Goal: Transaction & Acquisition: Purchase product/service

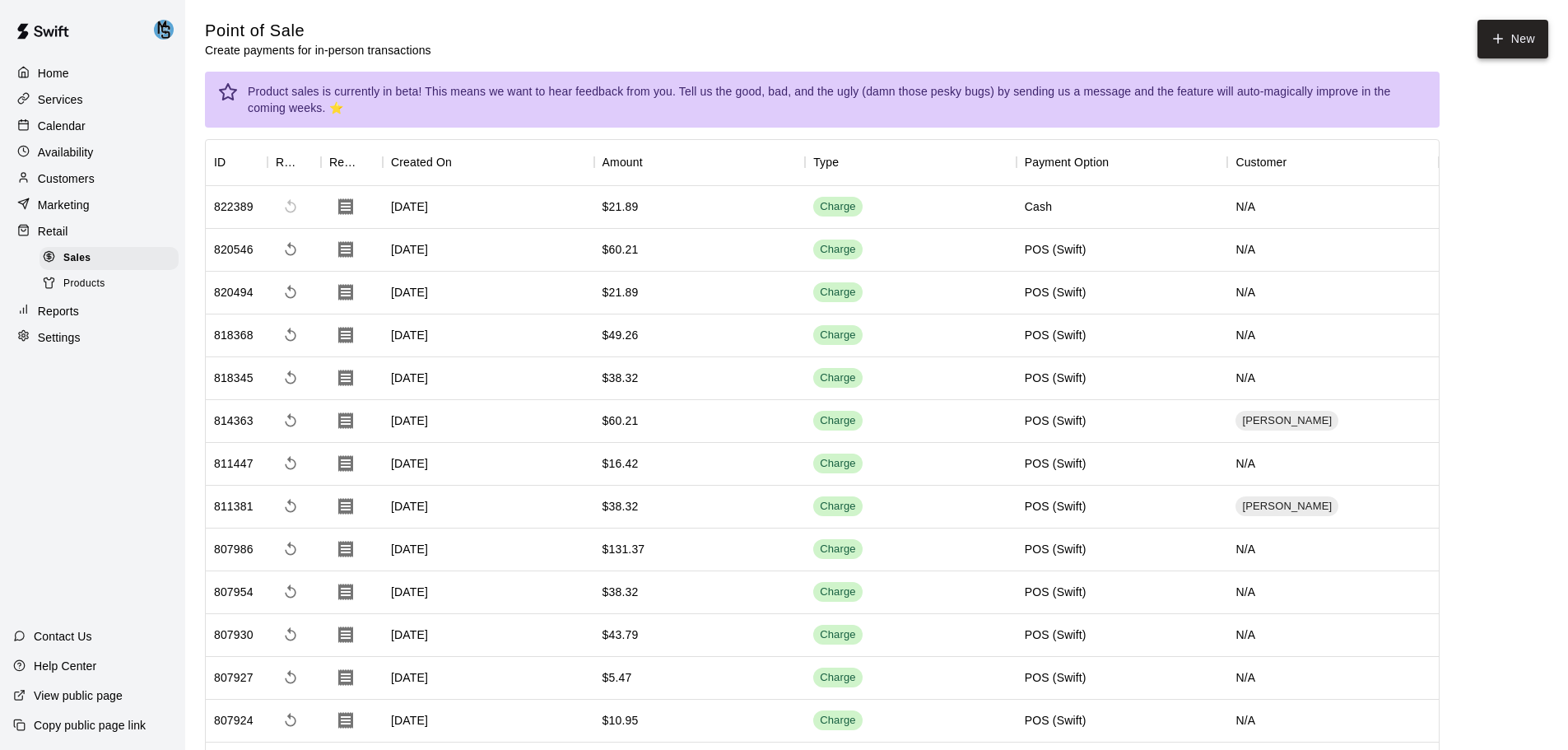
click at [1526, 47] on button "New" at bounding box center [1512, 38] width 70 height 38
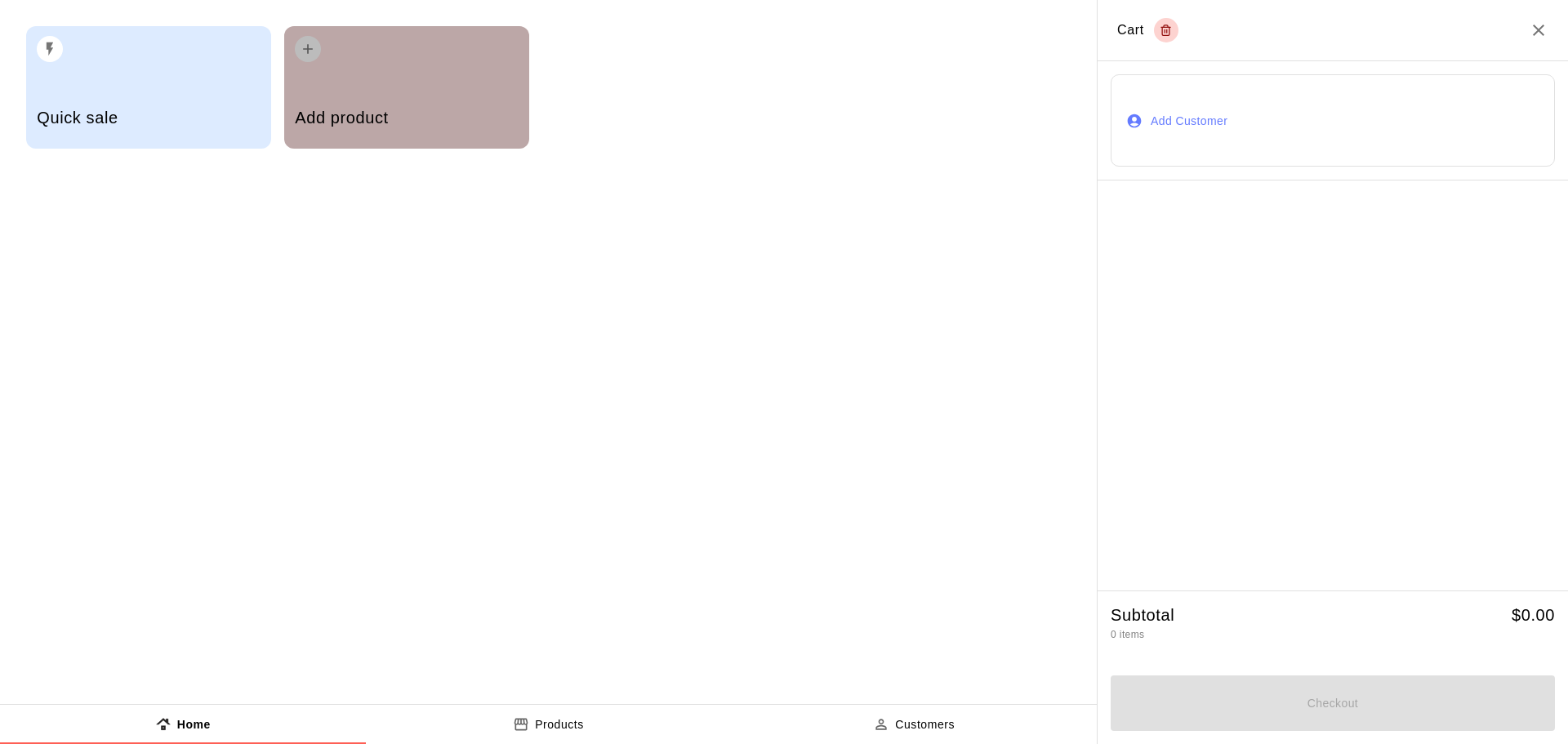
click at [438, 99] on div "Add product" at bounding box center [406, 119] width 223 height 58
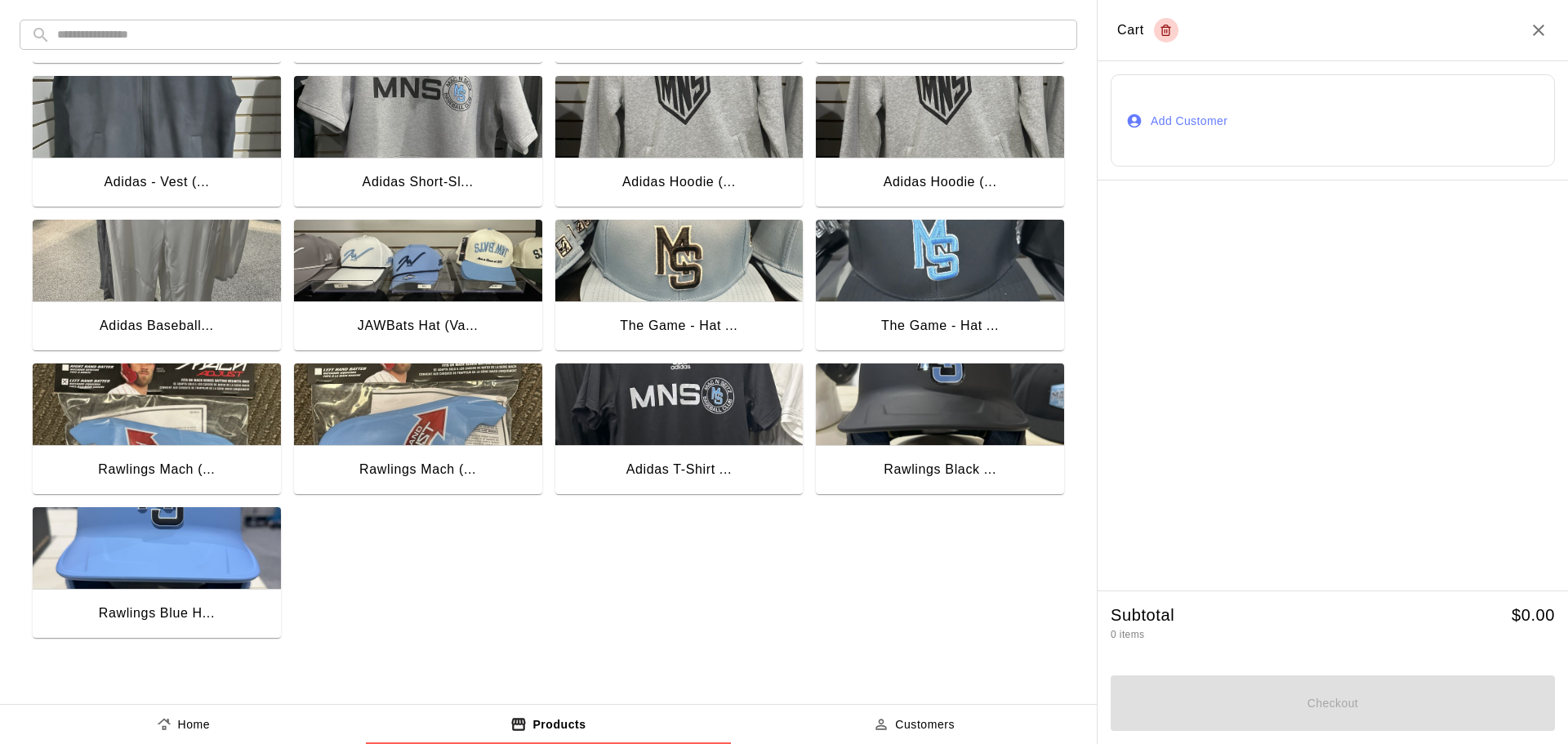
scroll to position [1292, 0]
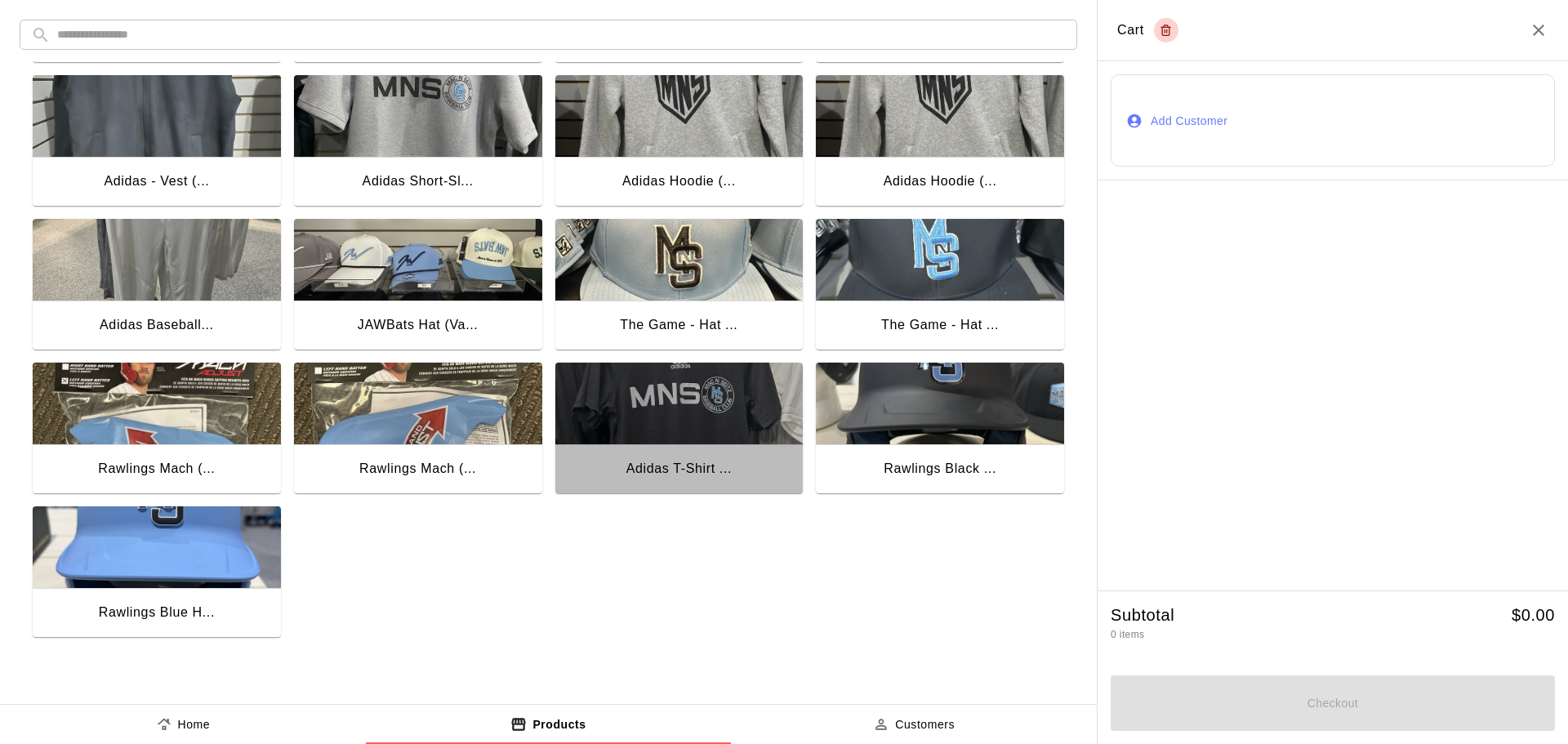
click at [707, 426] on img "button" at bounding box center [680, 403] width 249 height 81
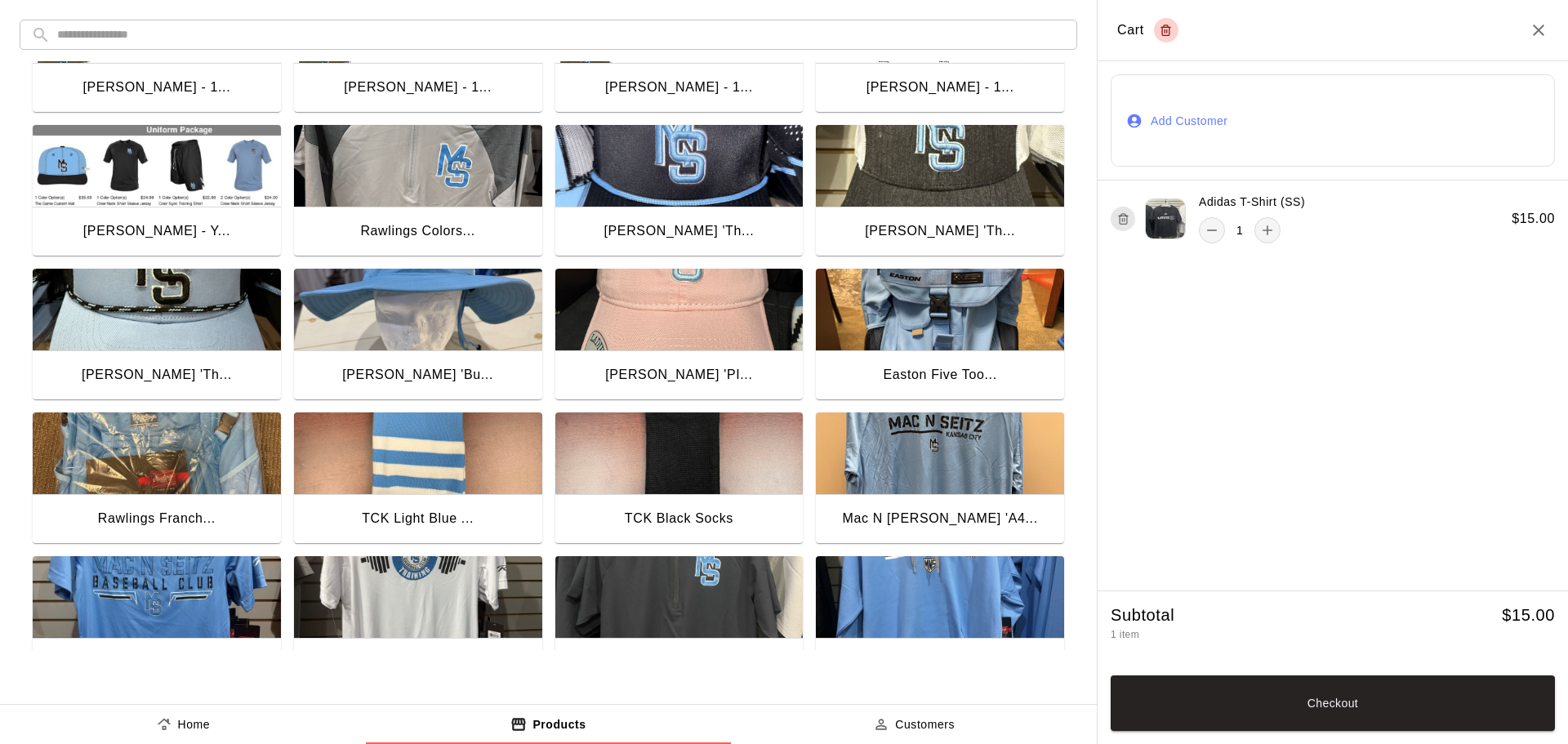
scroll to position [0, 0]
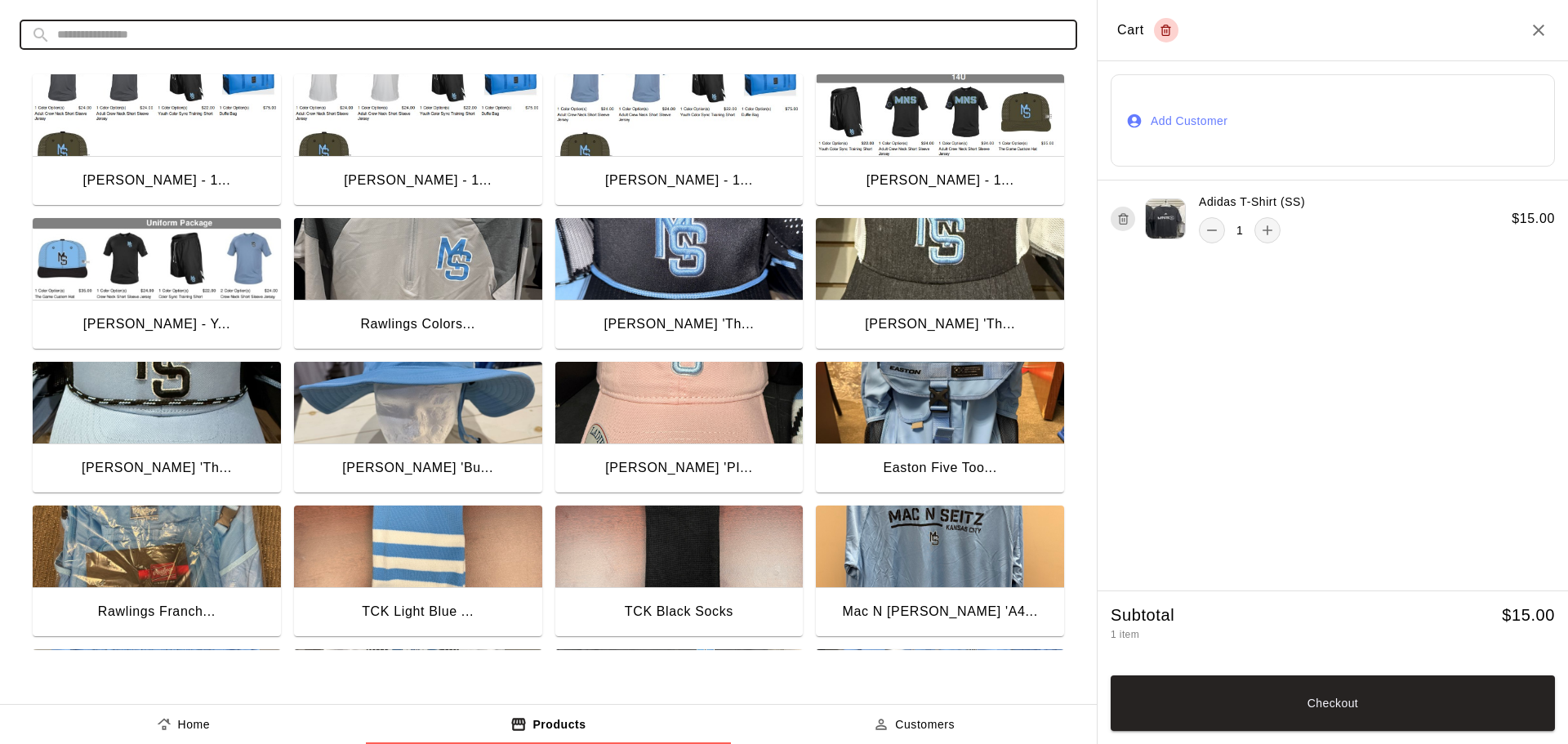
click at [556, 35] on input "text" at bounding box center [562, 35] width 1009 height 30
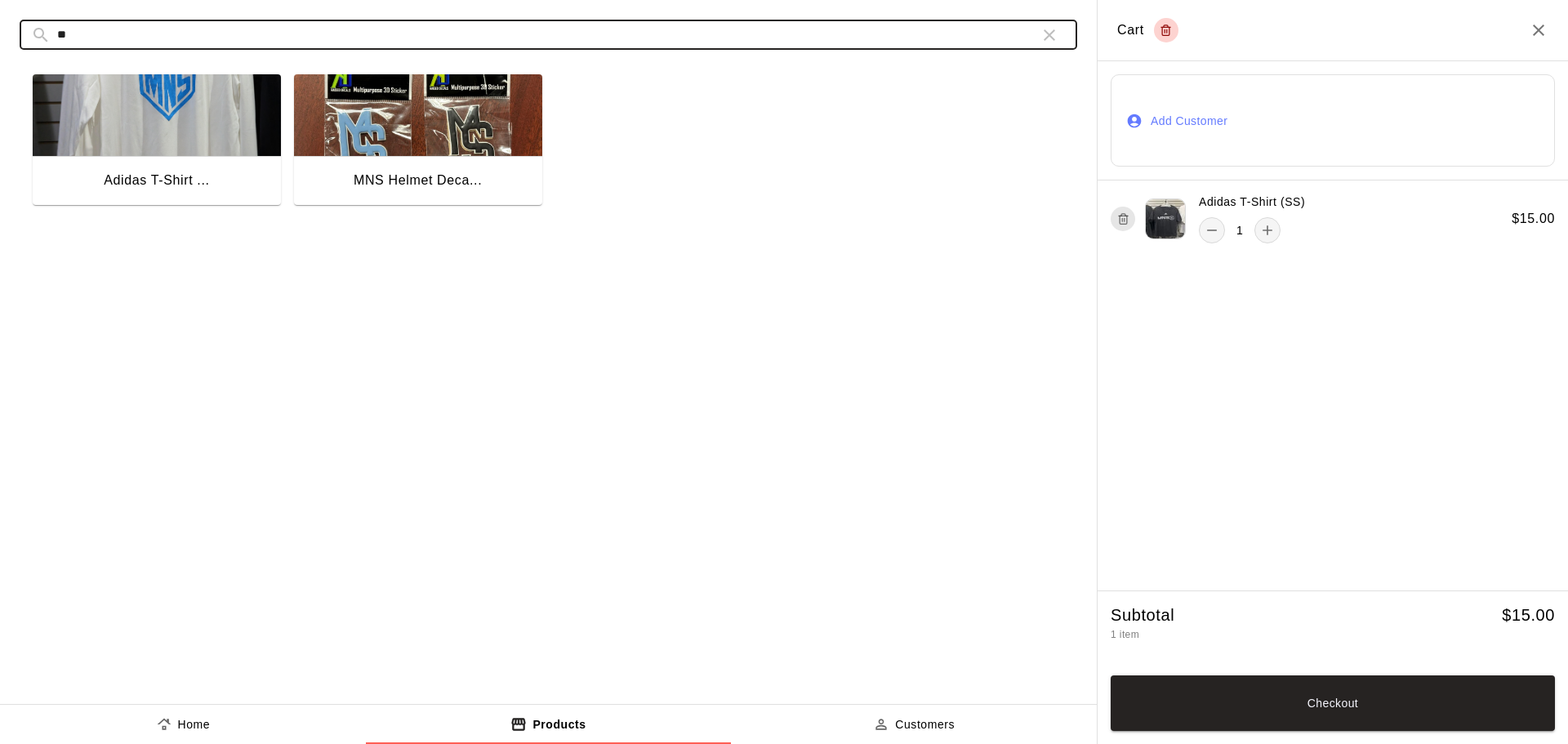
type input "**"
click at [177, 134] on img "button" at bounding box center [157, 115] width 249 height 81
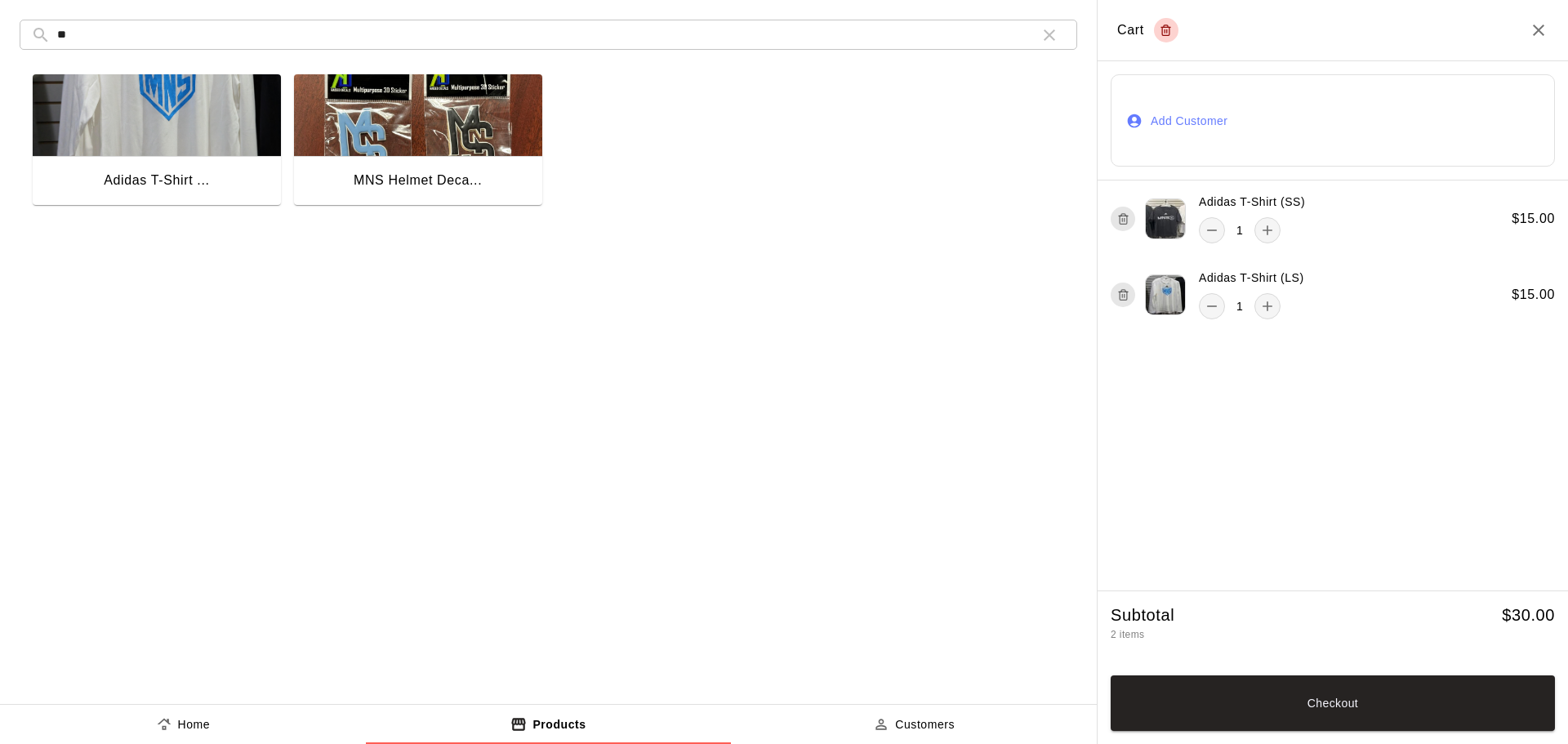
click at [1470, 694] on button "Checkout" at bounding box center [1333, 702] width 444 height 56
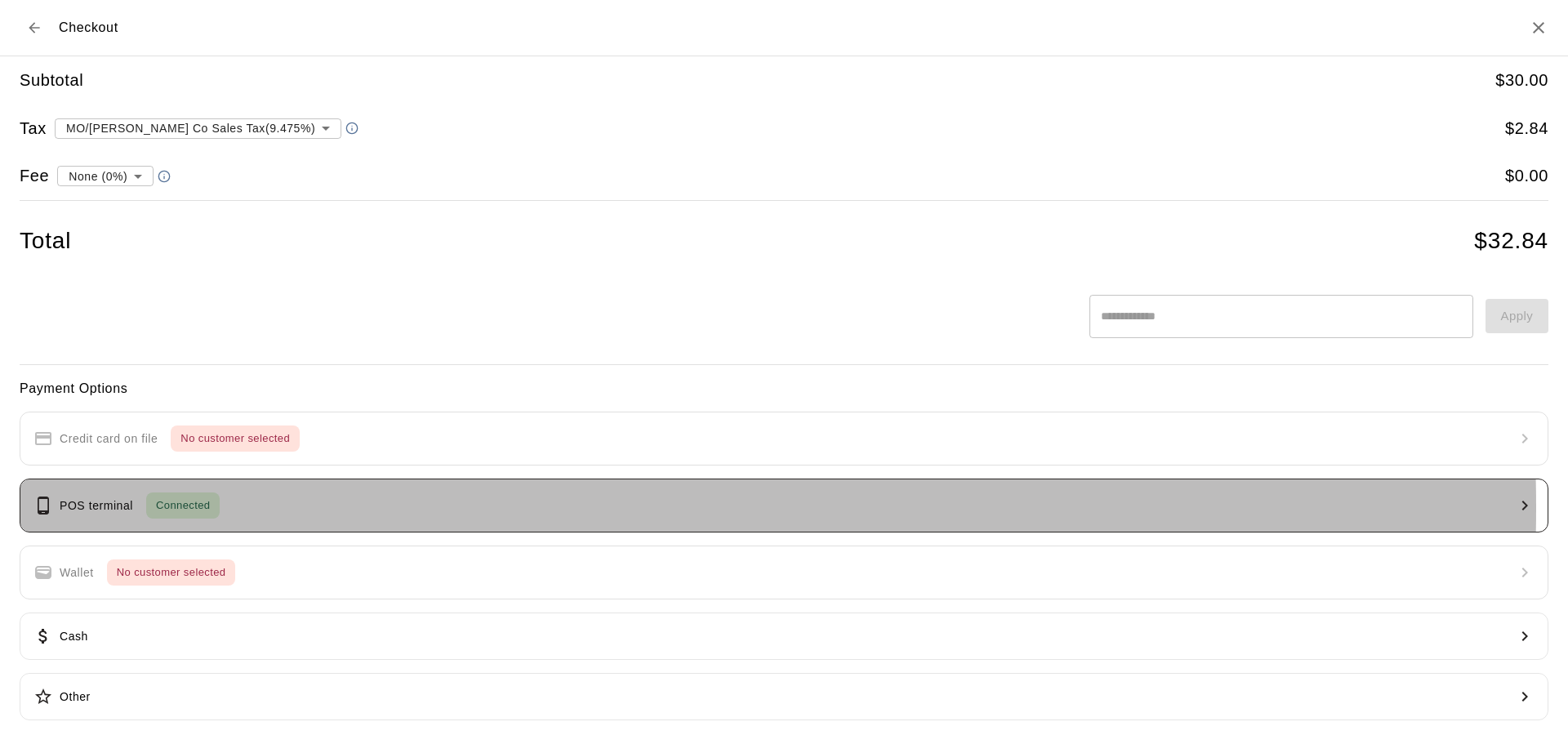
click at [350, 507] on button "POS terminal Connected" at bounding box center [784, 505] width 1529 height 54
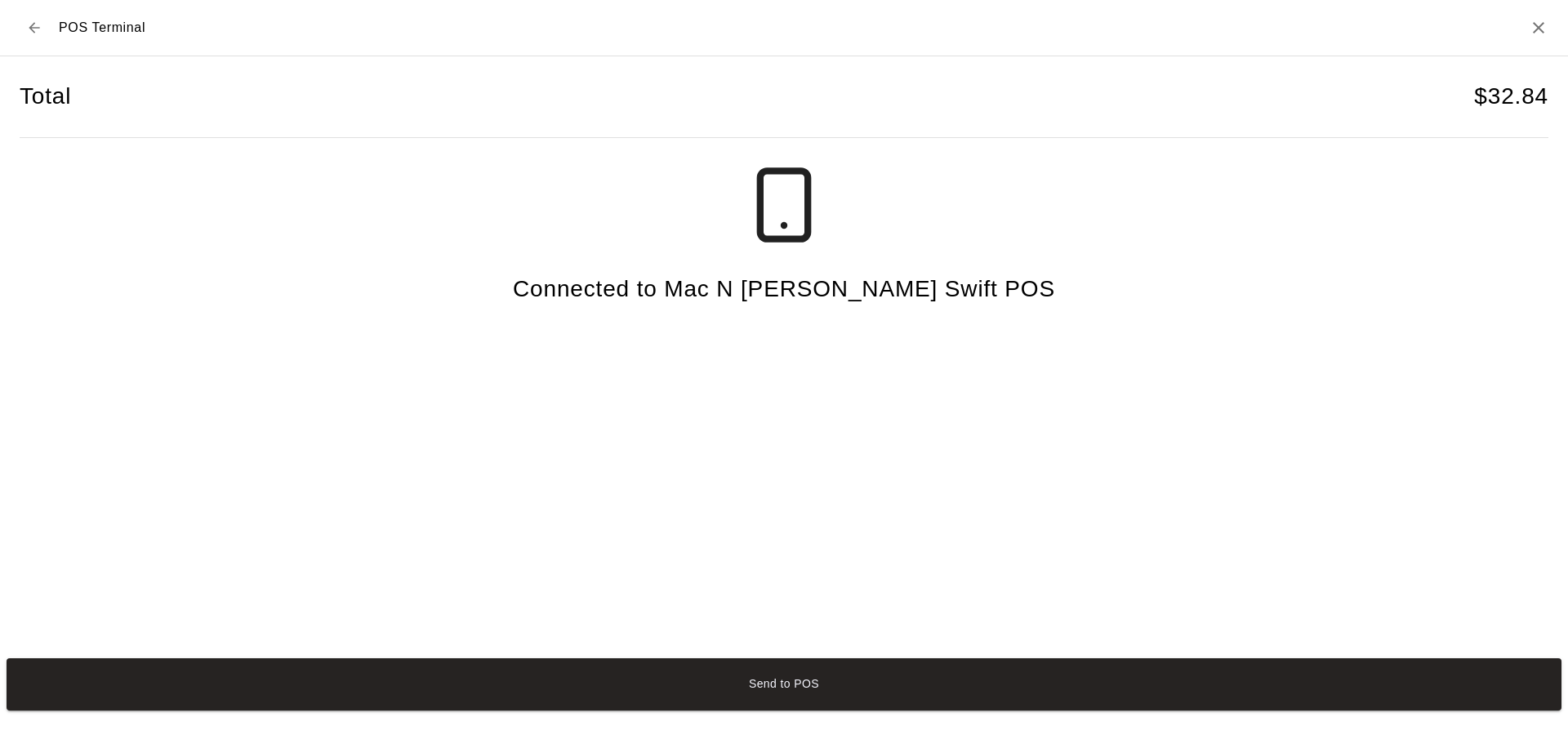
click at [905, 677] on button "Send to POS" at bounding box center [783, 684] width 1555 height 52
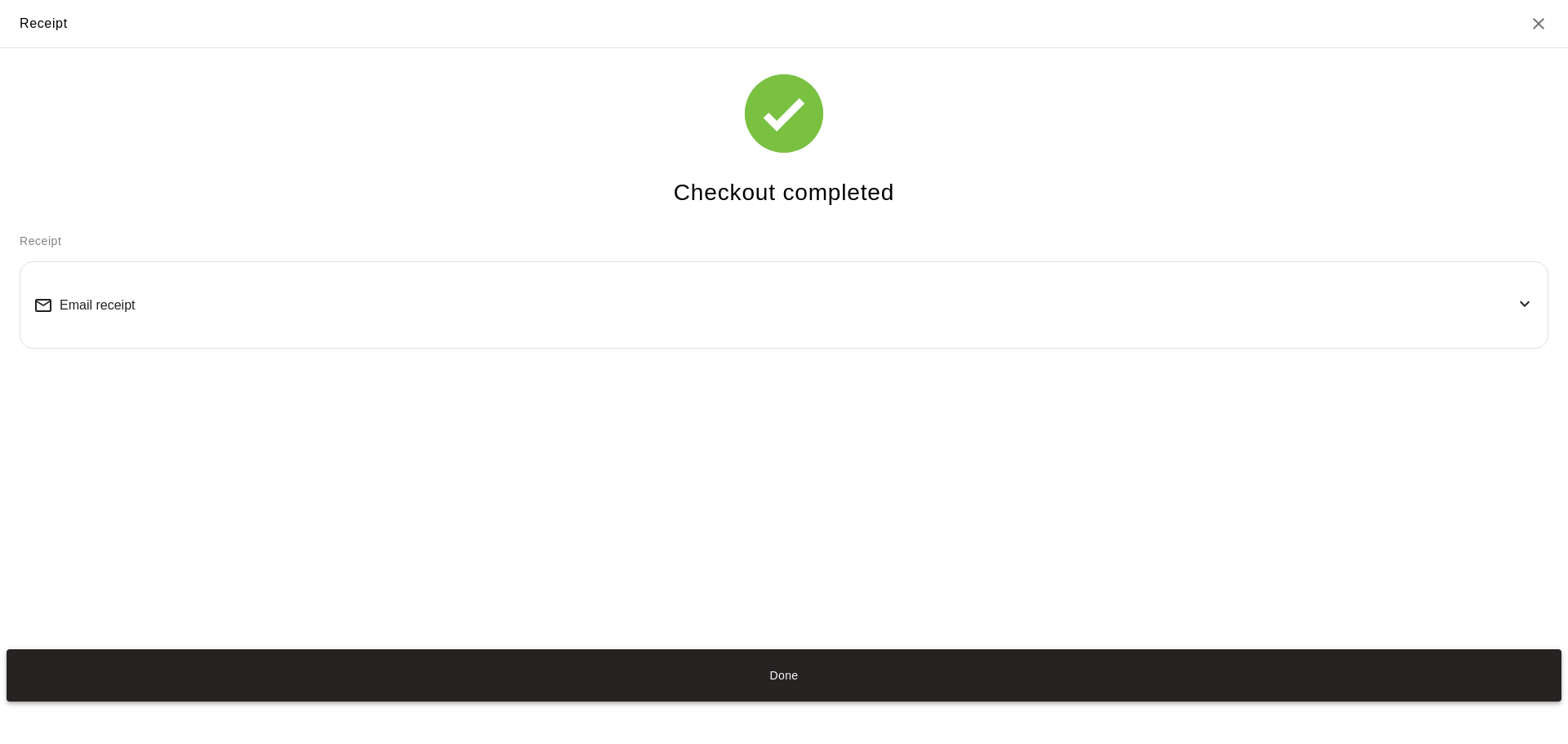
click at [849, 675] on button "Done" at bounding box center [783, 675] width 1555 height 52
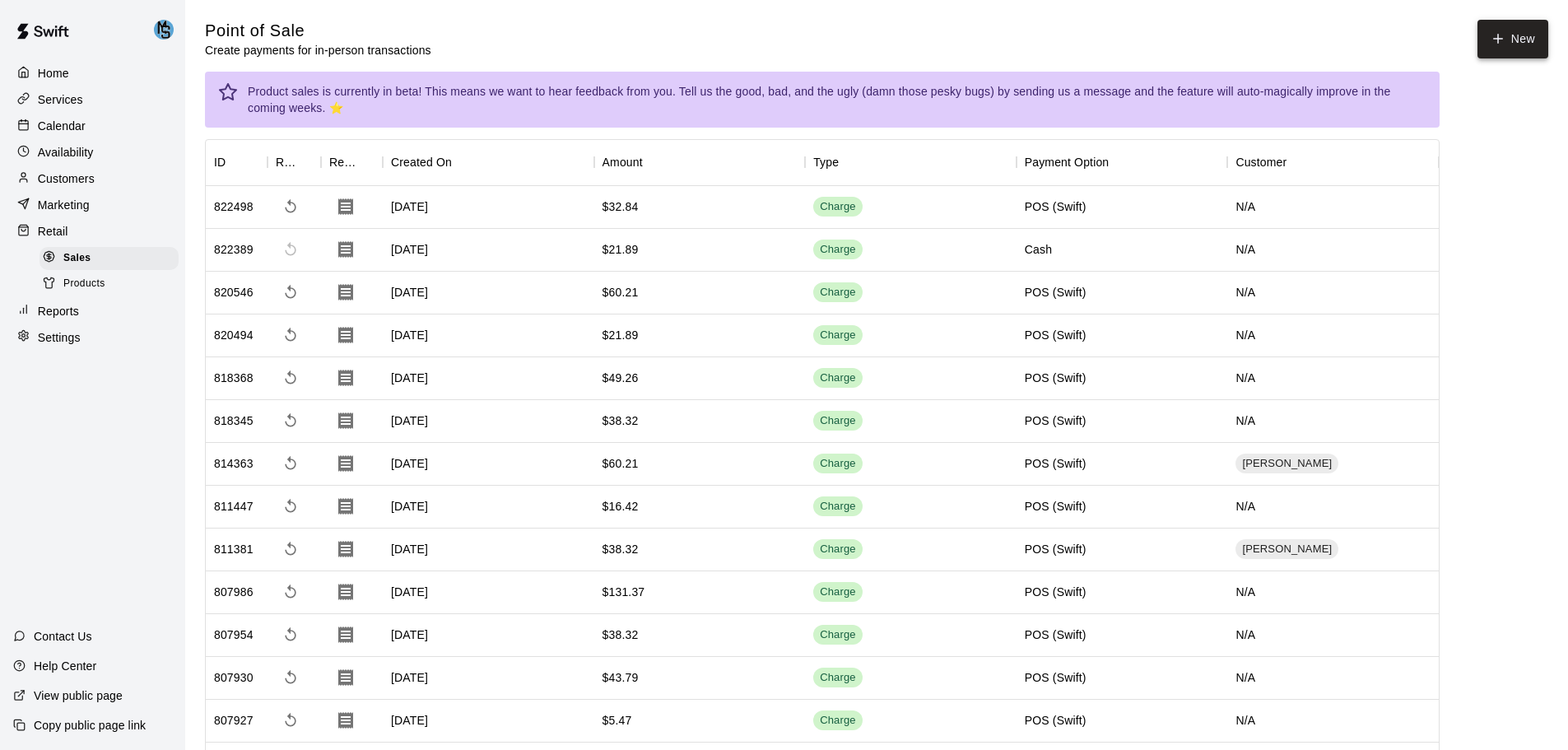
click at [1531, 48] on button "New" at bounding box center [1512, 38] width 70 height 38
